Goal: Task Accomplishment & Management: Use online tool/utility

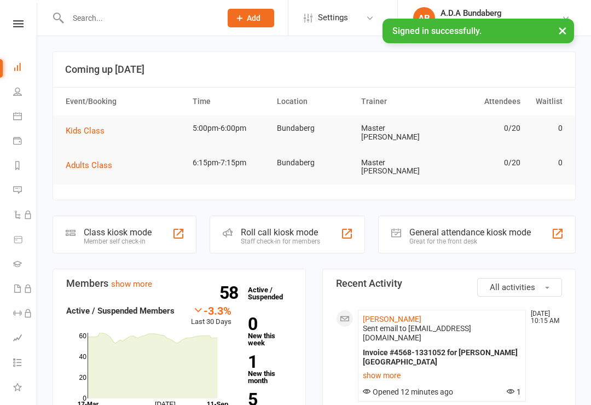
click at [16, 25] on icon at bounding box center [18, 23] width 10 height 7
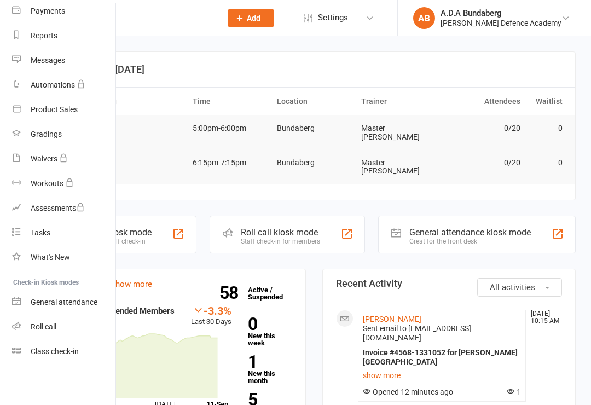
scroll to position [122, 1]
click at [66, 354] on div "Class check-in" at bounding box center [55, 351] width 48 height 9
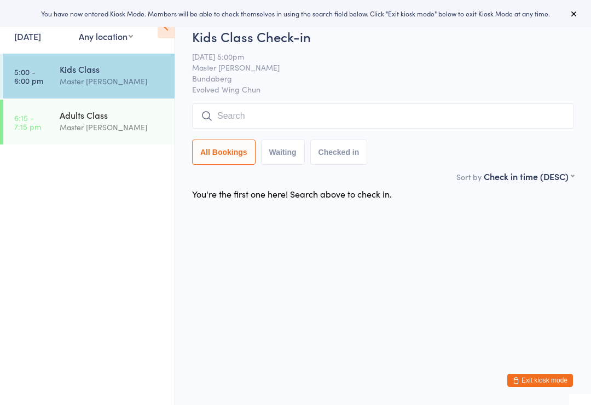
click at [41, 73] on time "5:00 - 6:00 pm" at bounding box center [28, 76] width 29 height 18
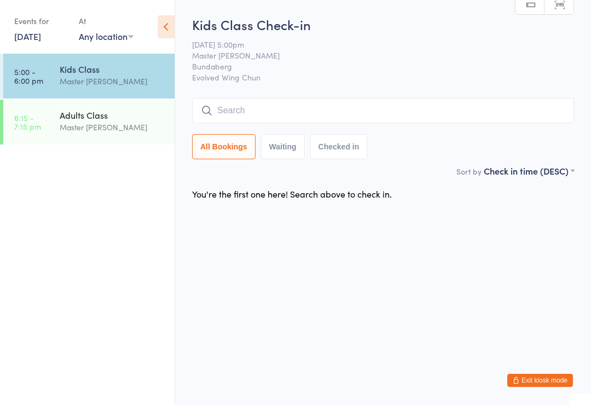
click at [97, 321] on ul "5:00 - 6:00 pm Kids Class Master [PERSON_NAME] 6:15 - 7:15 pm Adults Class Mast…" at bounding box center [87, 229] width 175 height 351
click at [145, 241] on ul "5:00 - 6:00 pm Kids Class Master [PERSON_NAME] 6:15 - 7:15 pm Adults Class Mast…" at bounding box center [87, 229] width 175 height 351
click at [262, 112] on input "search" at bounding box center [383, 110] width 382 height 25
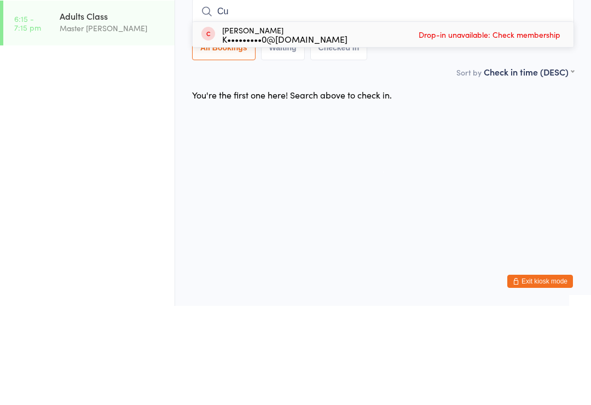
type input "C"
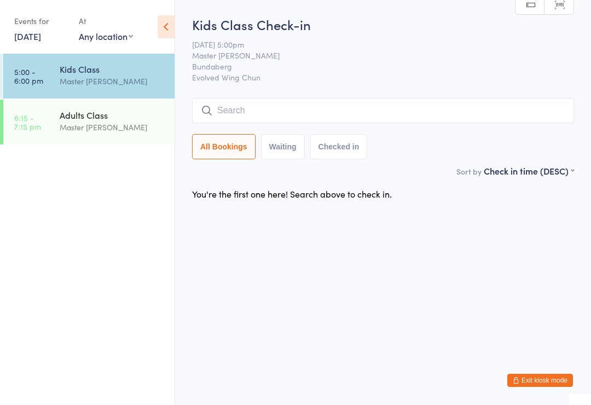
click at [359, 122] on input "search" at bounding box center [383, 110] width 382 height 25
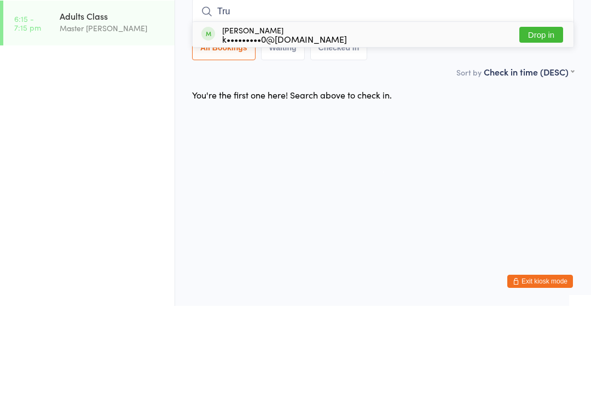
type input "Tru"
click at [532, 126] on button "Drop in" at bounding box center [541, 134] width 44 height 16
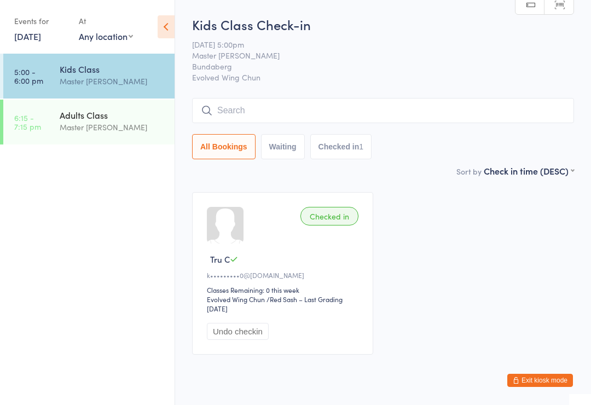
click at [294, 123] on input "search" at bounding box center [383, 110] width 382 height 25
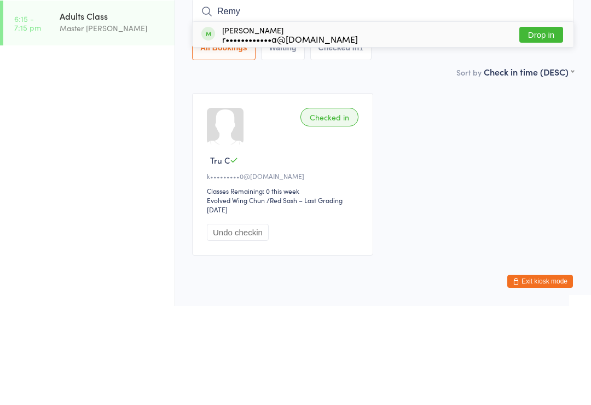
type input "Remy"
click at [546, 126] on button "Drop in" at bounding box center [541, 134] width 44 height 16
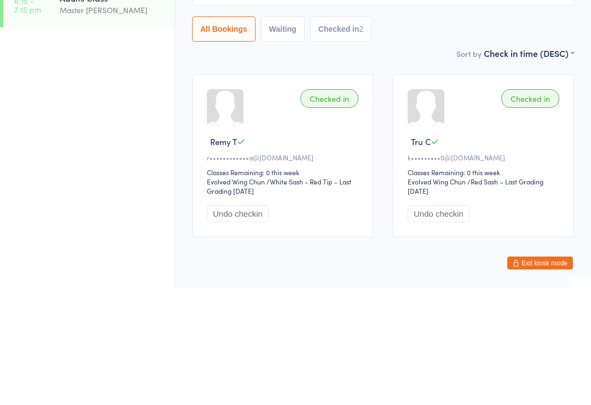
scroll to position [41, 0]
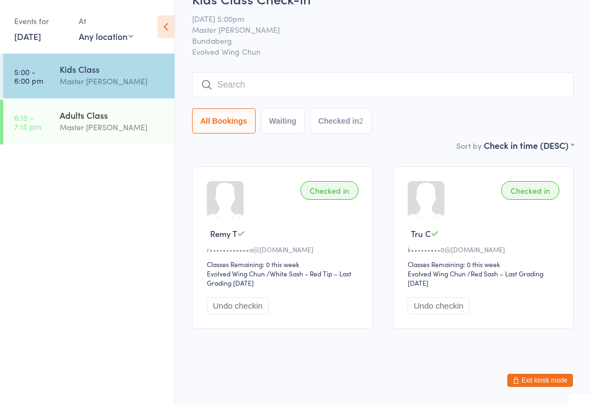
click at [236, 72] on input "search" at bounding box center [383, 84] width 382 height 25
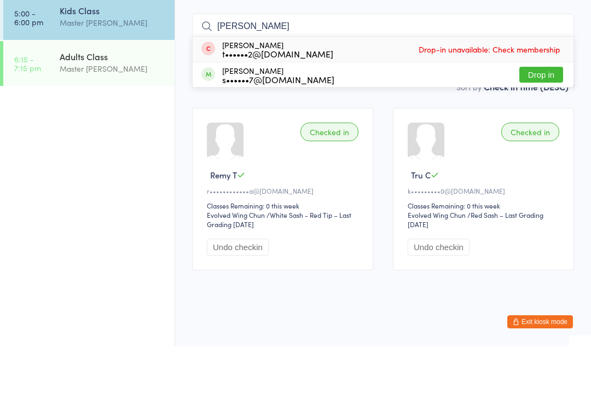
type input "Oliver"
click at [541, 125] on button "Drop in" at bounding box center [541, 133] width 44 height 16
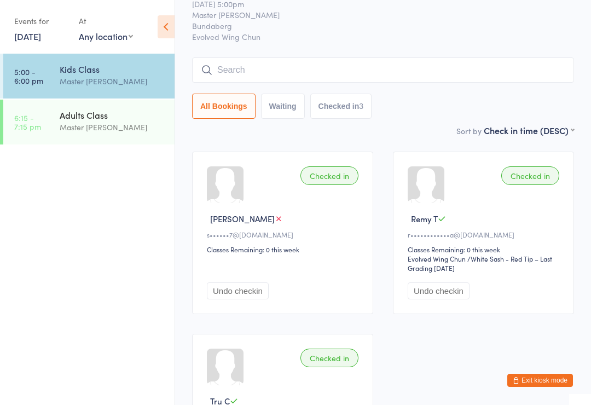
click at [229, 67] on input "search" at bounding box center [383, 69] width 382 height 25
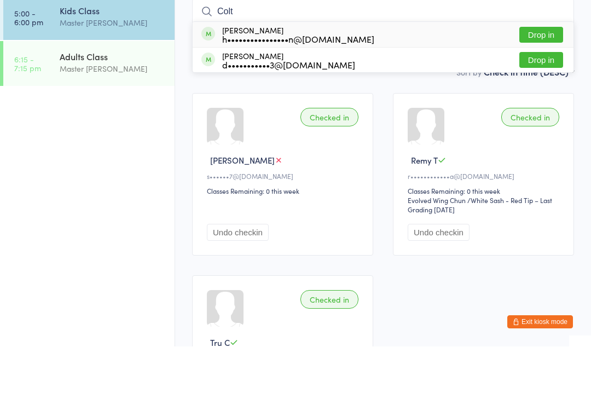
type input "Colt"
click at [542, 85] on button "Drop in" at bounding box center [541, 93] width 44 height 16
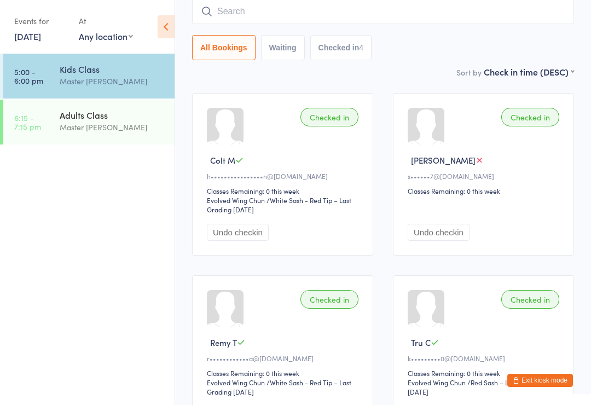
click at [320, 9] on input "search" at bounding box center [383, 11] width 382 height 25
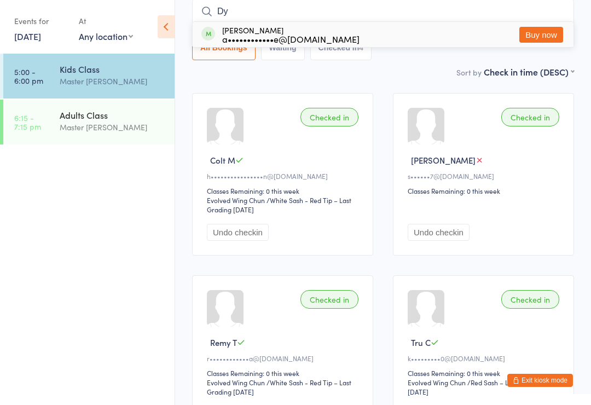
type input "D"
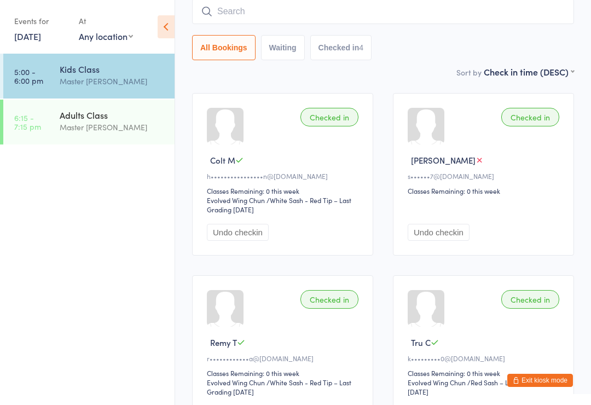
click at [413, 60] on div "All Bookings Waiting Checked in 4" at bounding box center [383, 47] width 382 height 25
click at [246, 12] on input "search" at bounding box center [383, 11] width 382 height 25
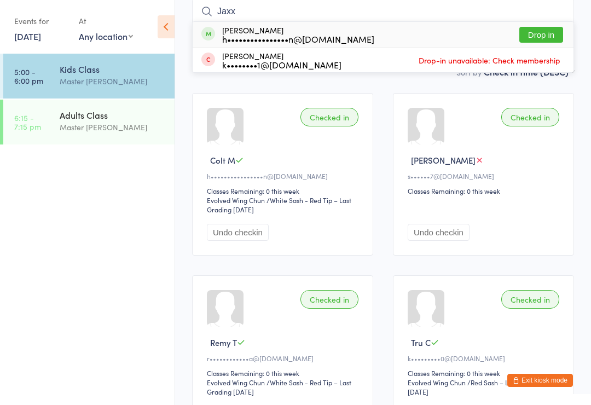
type input "Jaxx"
click at [543, 34] on button "Drop in" at bounding box center [541, 35] width 44 height 16
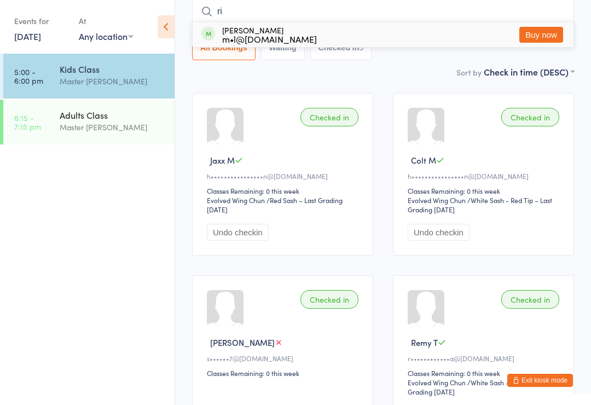
type input "r"
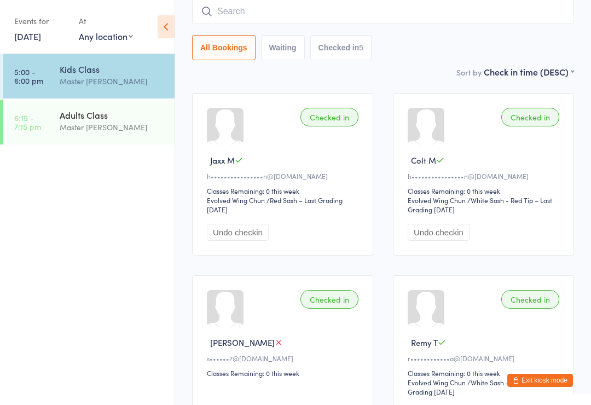
click at [354, 21] on input "search" at bounding box center [383, 11] width 382 height 25
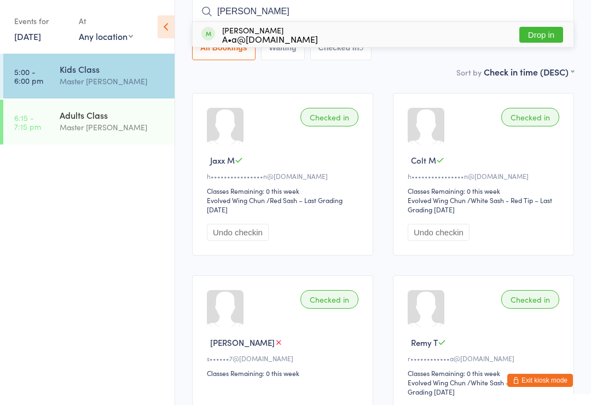
type input "Tamika"
click at [540, 37] on button "Drop in" at bounding box center [541, 35] width 44 height 16
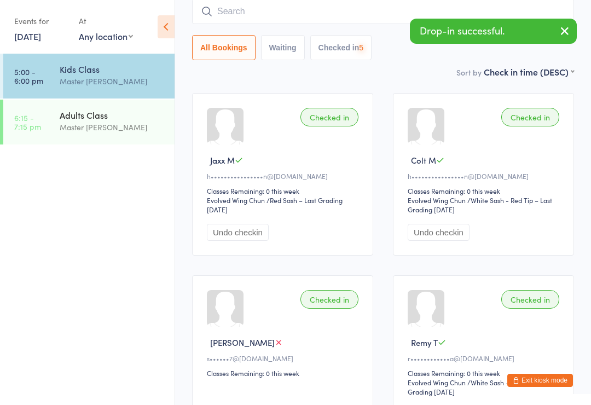
click at [471, 18] on input "search" at bounding box center [383, 11] width 382 height 25
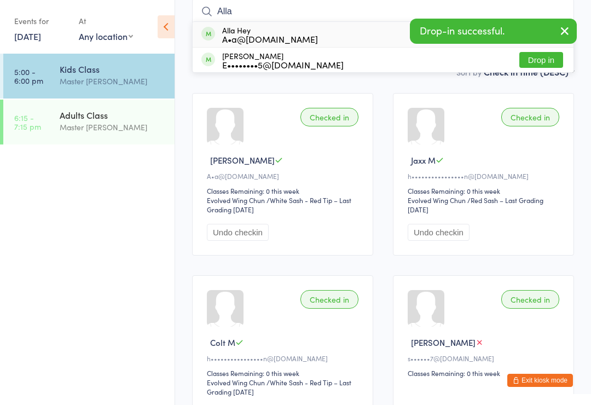
click at [562, 32] on icon "button" at bounding box center [564, 31] width 13 height 14
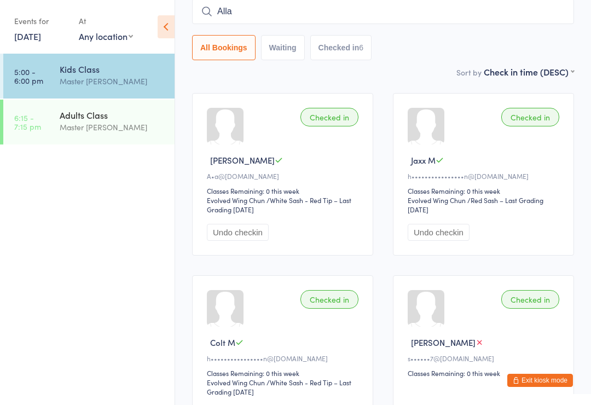
click at [528, 24] on input "Alla" at bounding box center [383, 11] width 382 height 25
click at [520, 14] on input "Alla" at bounding box center [383, 11] width 382 height 25
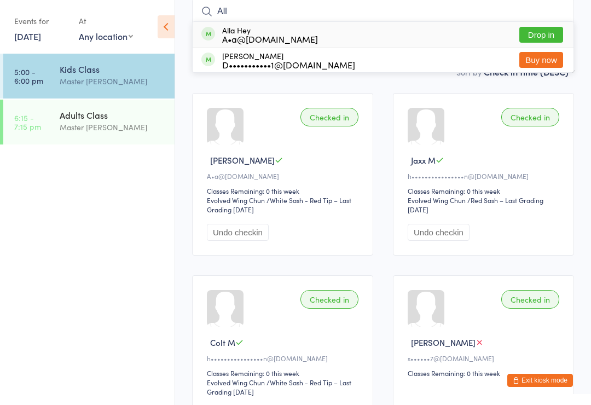
type input "Alla"
click at [540, 36] on button "Drop in" at bounding box center [541, 35] width 44 height 16
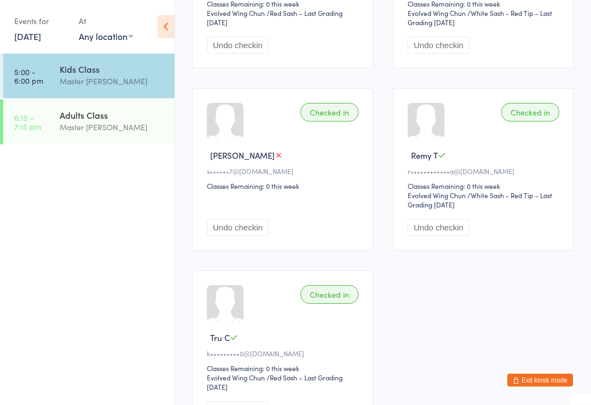
scroll to position [583, 0]
